Goal: Information Seeking & Learning: Learn about a topic

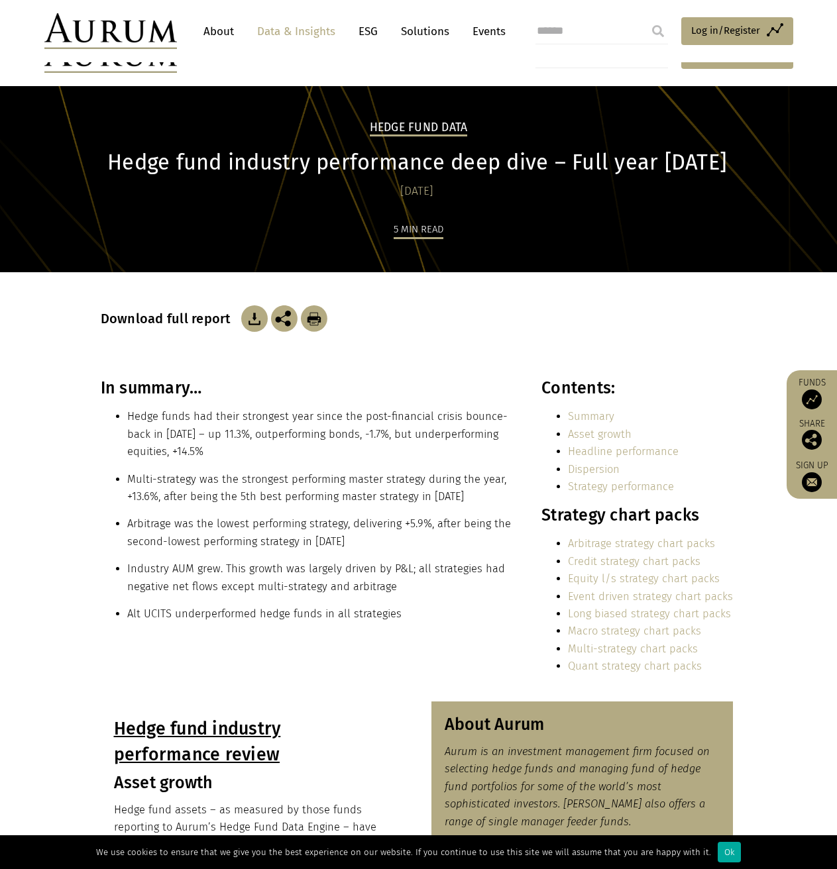
scroll to position [199, 0]
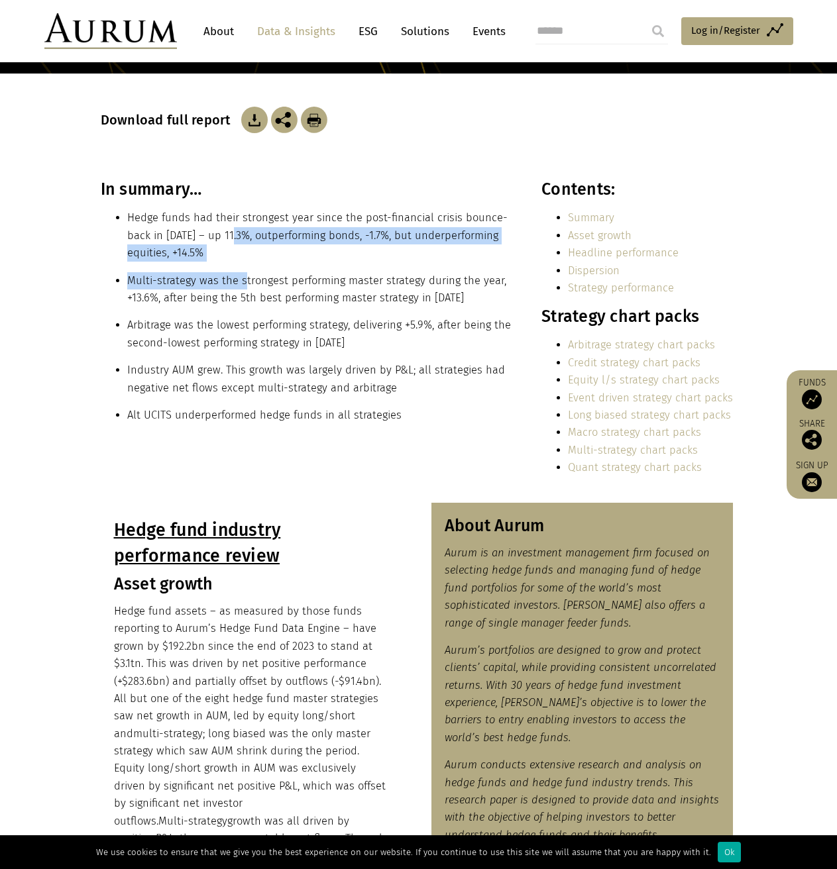
drag, startPoint x: 235, startPoint y: 240, endPoint x: 268, endPoint y: 314, distance: 80.6
click at [268, 314] on div "In summary… Hedge funds had their strongest year since the post-financial crisi…" at bounding box center [307, 307] width 412 height 254
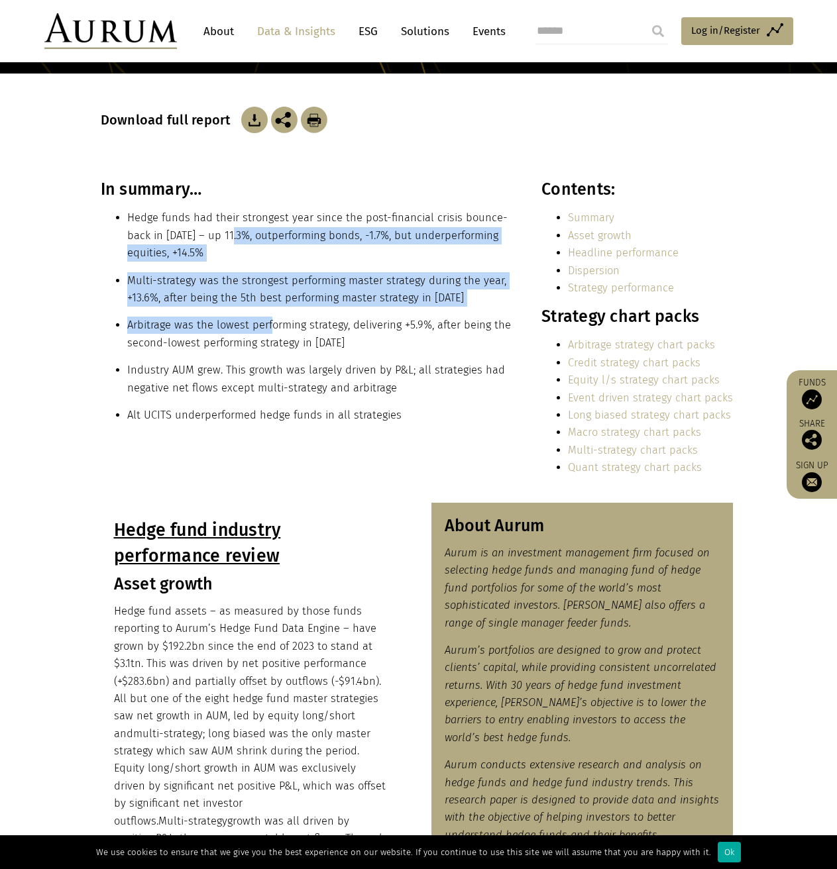
click at [268, 314] on div "In summary… Hedge funds had their strongest year since the post-financial crisi…" at bounding box center [307, 307] width 412 height 254
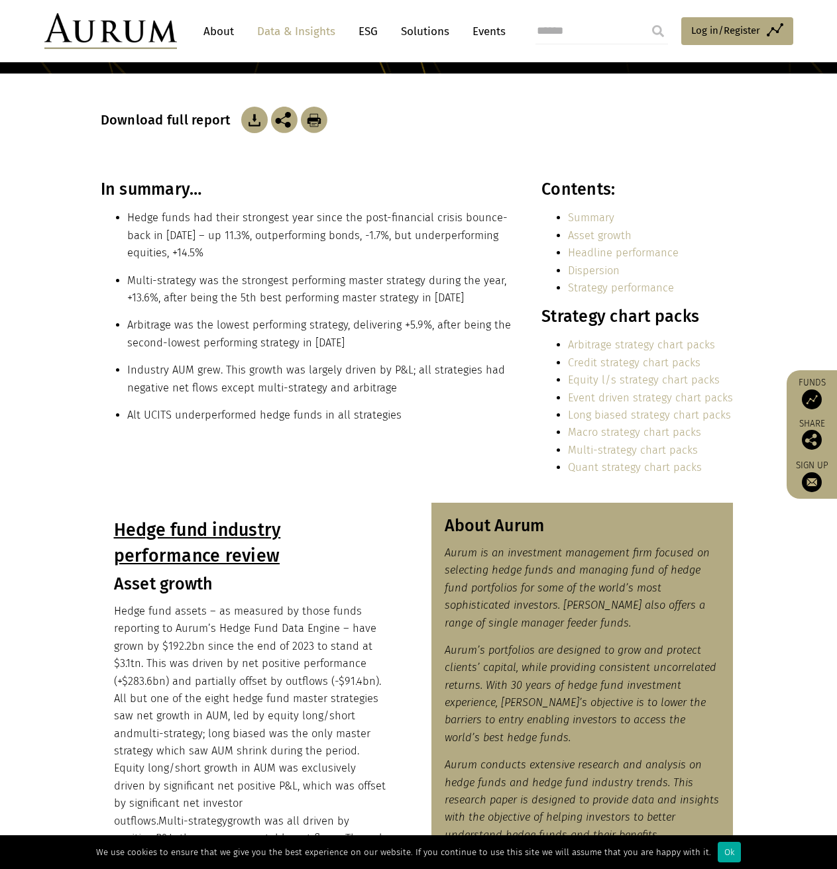
drag, startPoint x: 242, startPoint y: 247, endPoint x: 290, endPoint y: 337, distance: 101.9
click at [290, 337] on div "In summary… Hedge funds had their strongest year since the post-financial crisi…" at bounding box center [307, 307] width 412 height 254
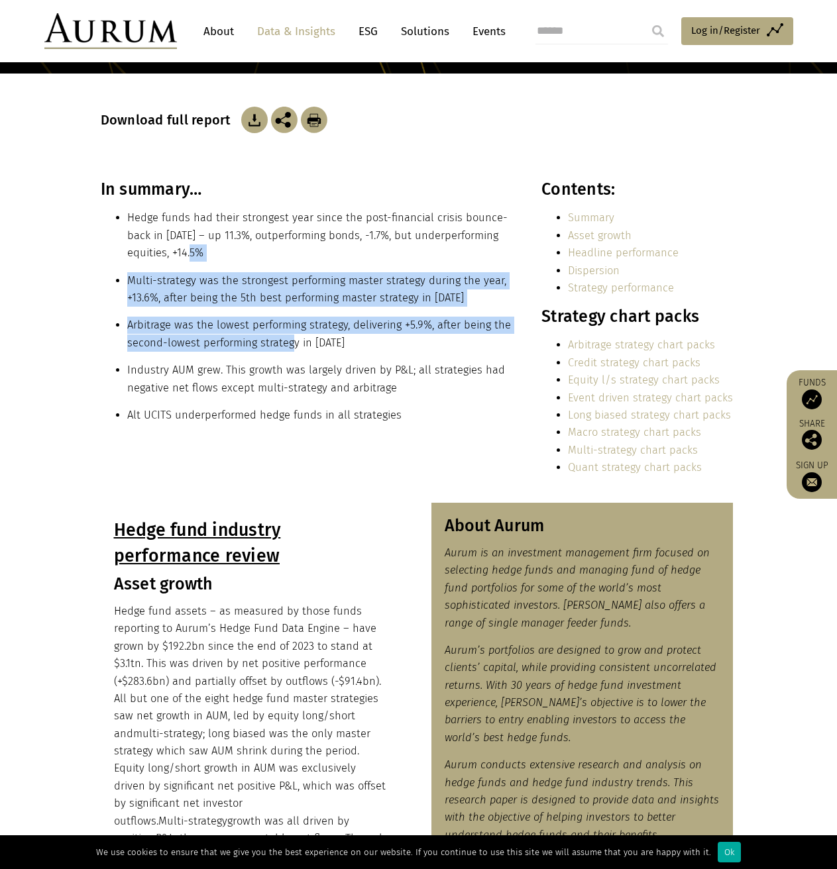
click at [290, 337] on li "Arbitrage was the lowest performing strategy, delivering +5.9%, after being the…" at bounding box center [320, 334] width 386 height 35
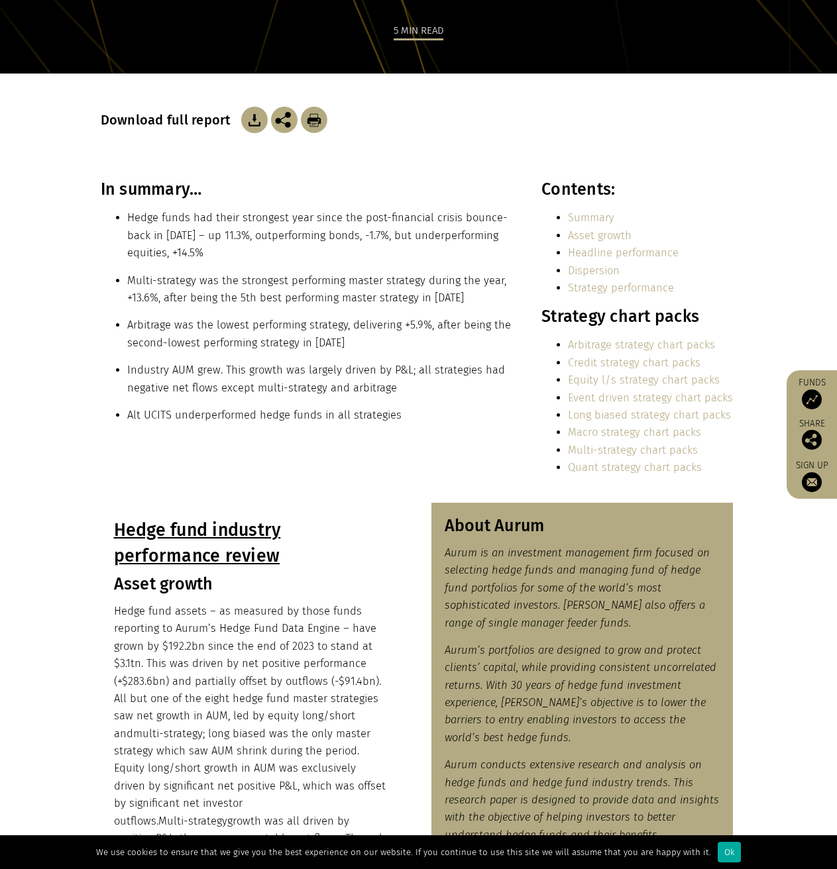
scroll to position [0, 0]
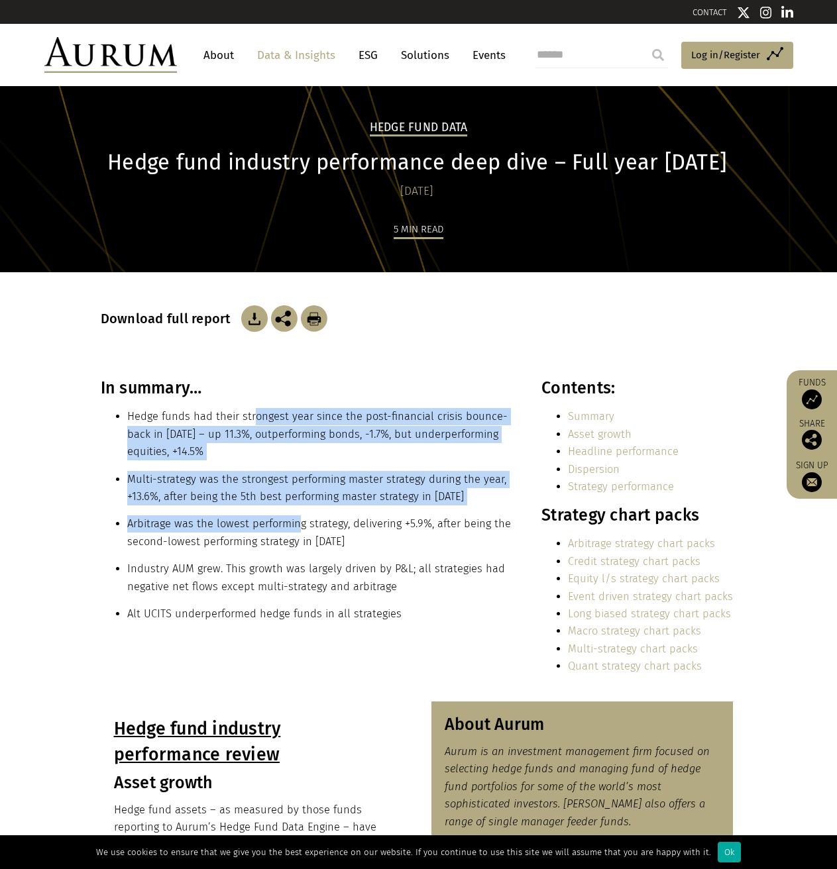
drag, startPoint x: 254, startPoint y: 422, endPoint x: 299, endPoint y: 512, distance: 100.7
click at [299, 512] on div "In summary… Hedge funds had their strongest year since the post-financial crisi…" at bounding box center [307, 505] width 412 height 254
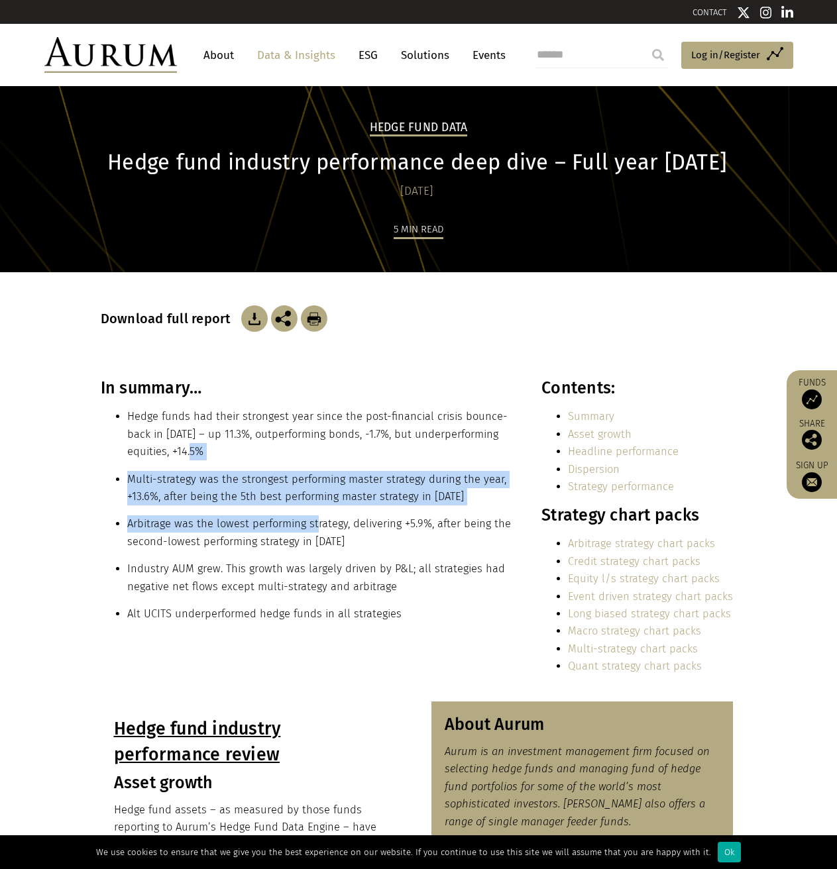
drag, startPoint x: 263, startPoint y: 451, endPoint x: 333, endPoint y: 538, distance: 111.2
click at [333, 538] on div "In summary… Hedge funds had their strongest year since the post-financial crisi…" at bounding box center [307, 505] width 412 height 254
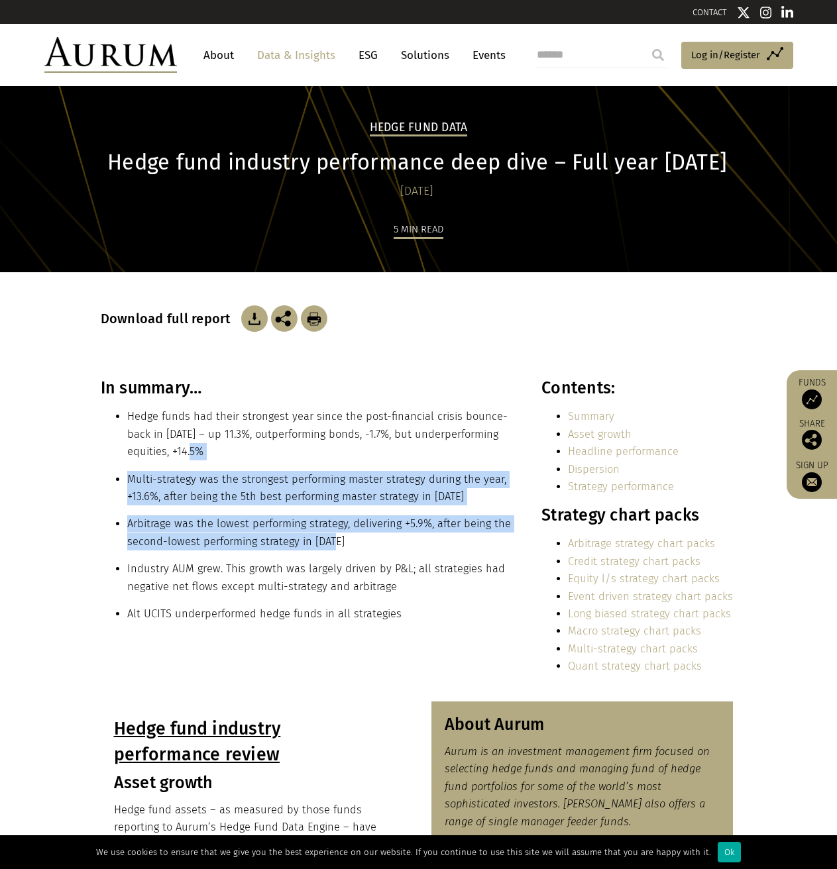
click at [333, 538] on li "Arbitrage was the lowest performing strategy, delivering +5.9%, after being the…" at bounding box center [320, 532] width 386 height 35
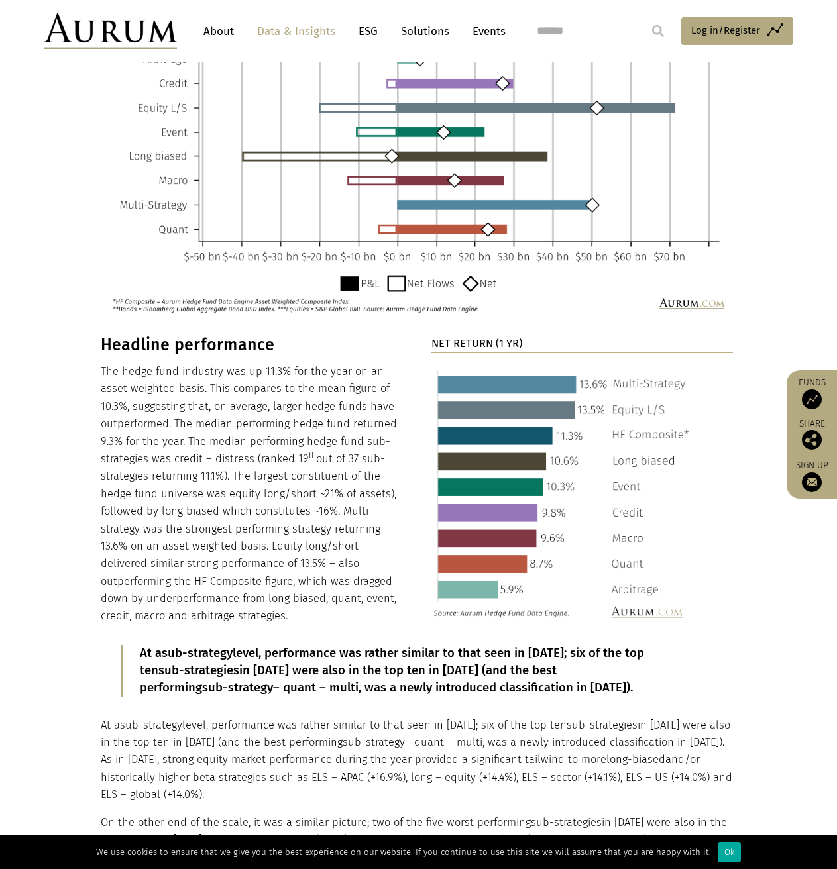
scroll to position [1192, 0]
